Goal: Submit feedback/report problem

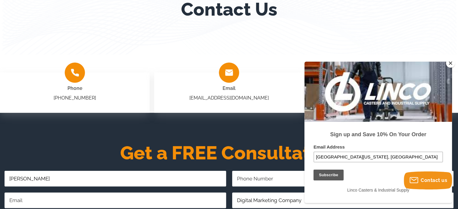
scroll to position [180, 0]
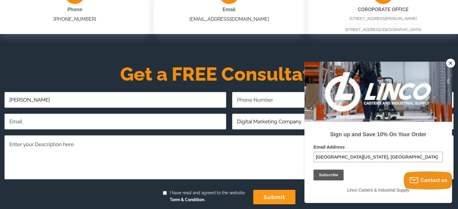
drag, startPoint x: 449, startPoint y: 63, endPoint x: 173, endPoint y: 117, distance: 281.7
click at [449, 63] on button "Close" at bounding box center [449, 63] width 9 height 9
drag, startPoint x: 82, startPoint y: 139, endPoint x: 82, endPoint y: 143, distance: 4.2
click at [82, 140] on textarea "Comments/Questions Required" at bounding box center [229, 157] width 448 height 44
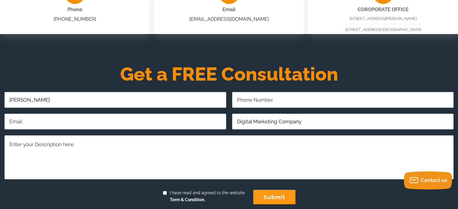
click at [82, 144] on textarea "Comments/Questions Required" at bounding box center [229, 157] width 448 height 44
paste textarea "Hi, Want to rank higher on Google with zero monthly fees? Our Pay-Per-Performan…"
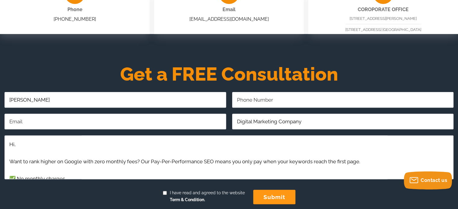
scroll to position [79, 0]
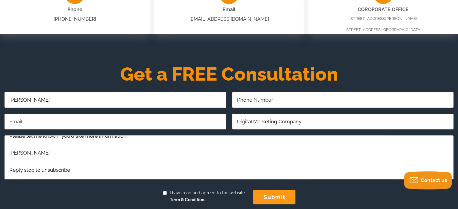
type textarea "Hi, Want to rank higher on Google with zero monthly fees? Our Pay-Per-Performan…"
click at [39, 125] on input "Email Address Required" at bounding box center [115, 122] width 221 height 16
type input "dianasmith9354@gmail.com"
type input "5712007758"
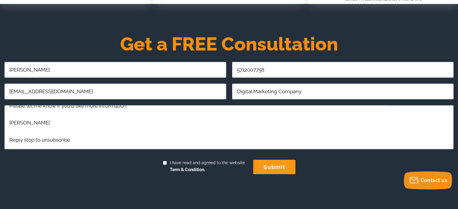
scroll to position [241, 0]
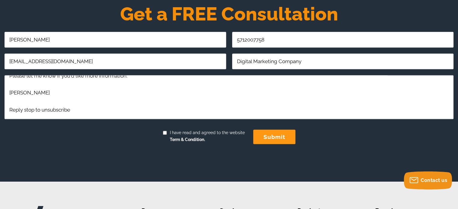
click at [164, 131] on input "I have read and agreed to the website Term & Condition." at bounding box center [165, 133] width 4 height 4
checkbox input "true"
click at [269, 134] on input "submit" at bounding box center [274, 137] width 42 height 14
